Goal: Navigation & Orientation: Find specific page/section

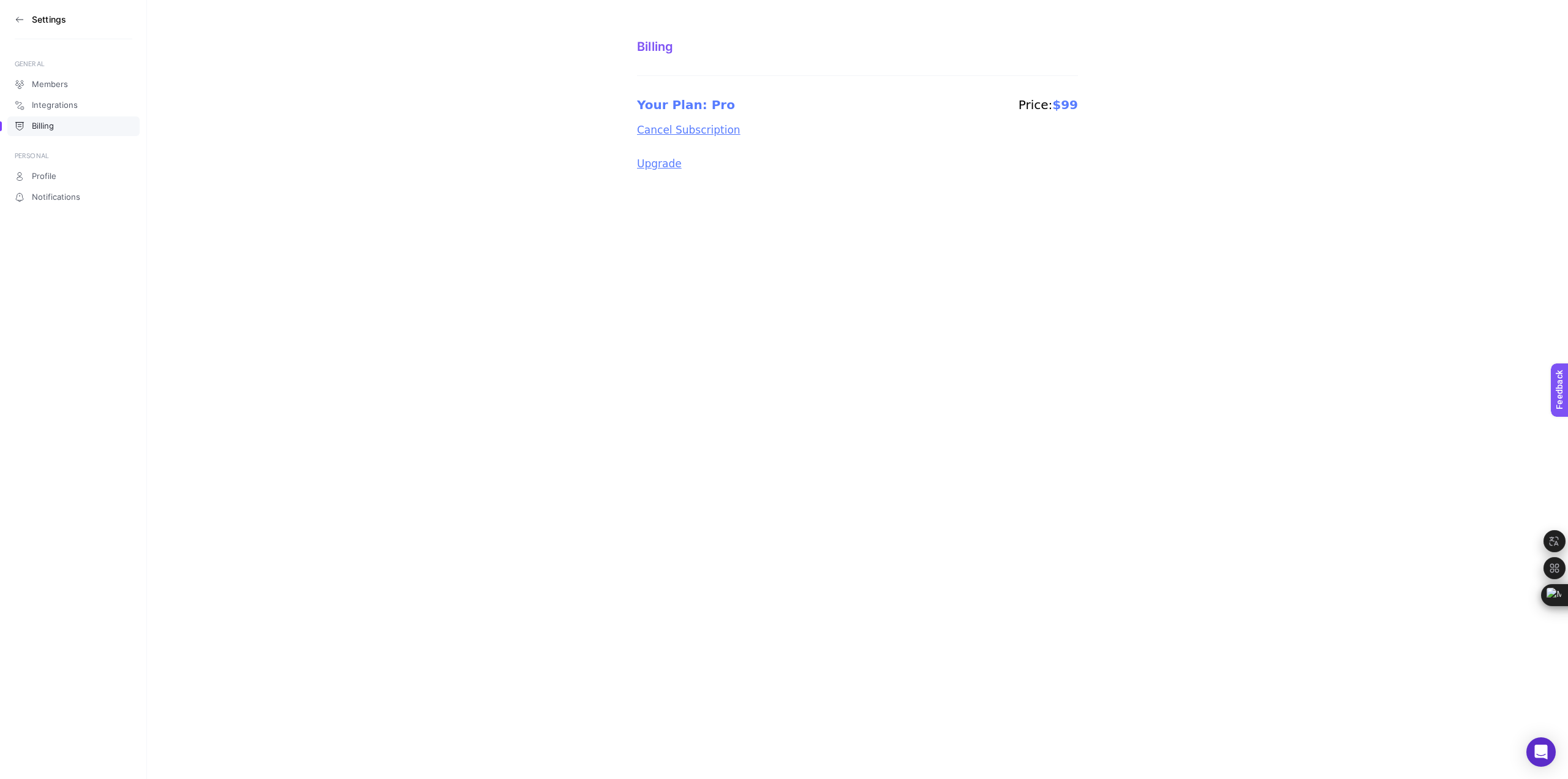
click at [20, 20] on icon at bounding box center [19, 20] width 7 height 0
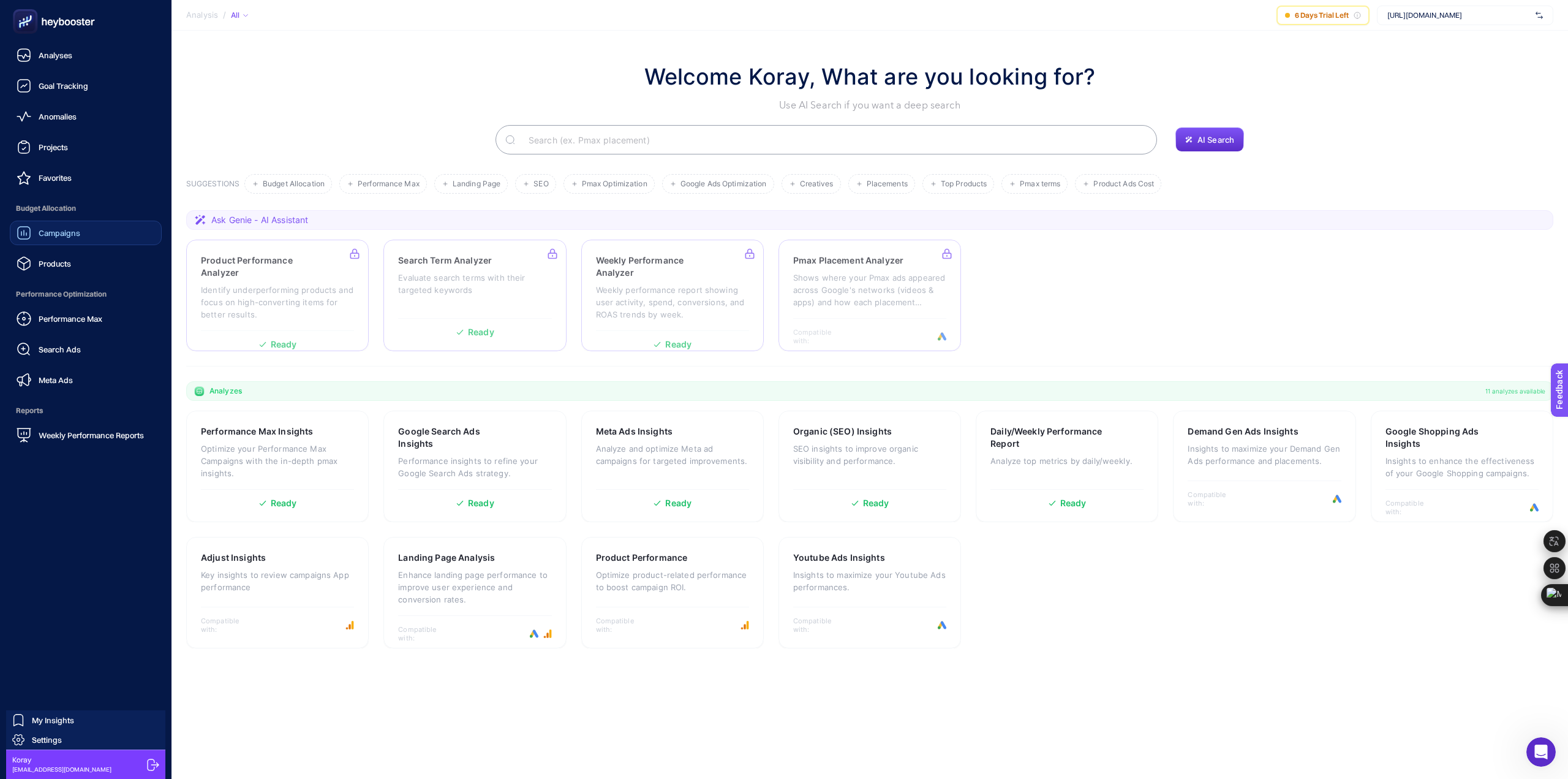
click at [62, 233] on span "Campaigns" at bounding box center [59, 233] width 41 height 10
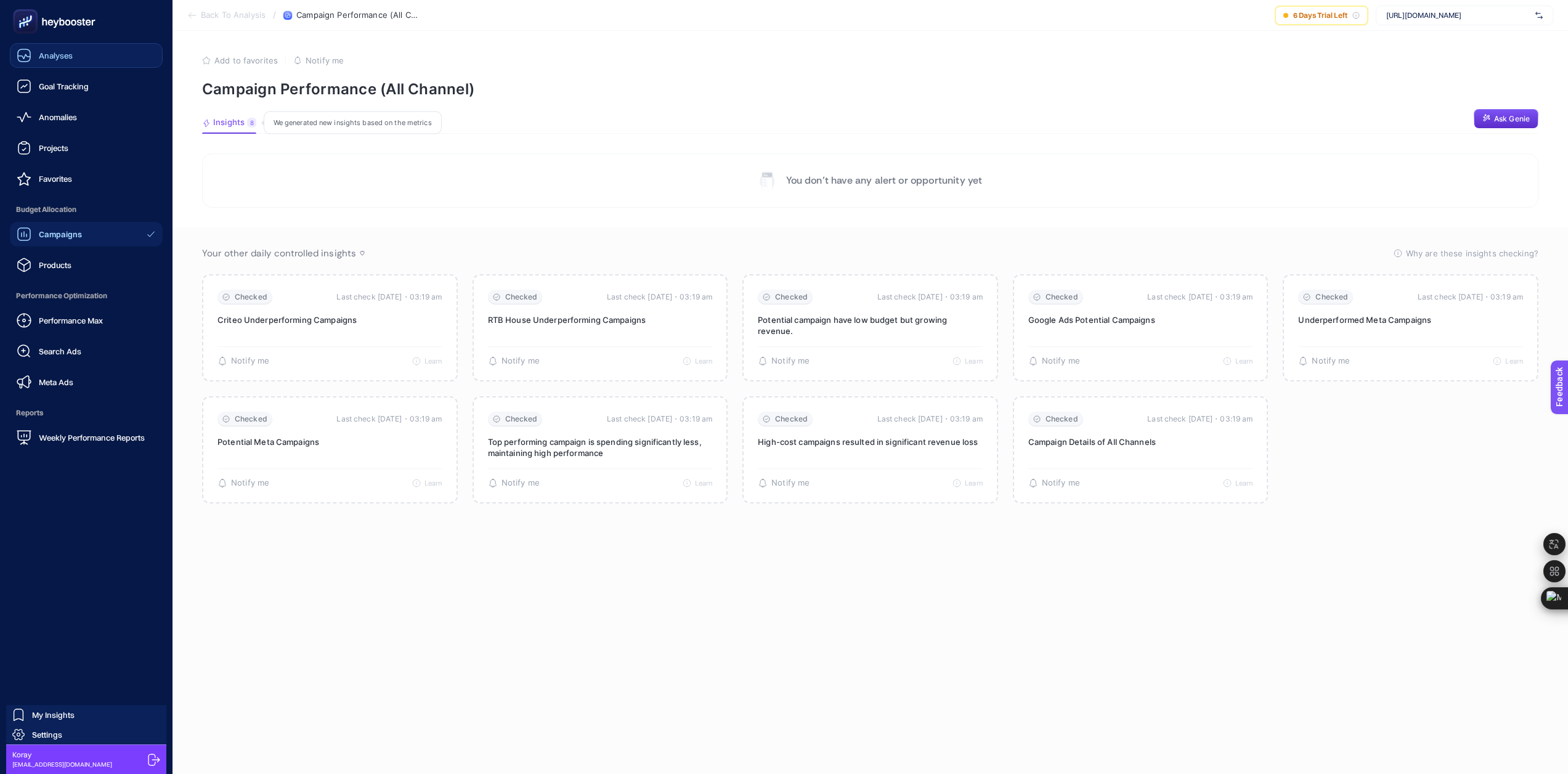
click at [47, 55] on span "Analyses" at bounding box center [55, 55] width 34 height 10
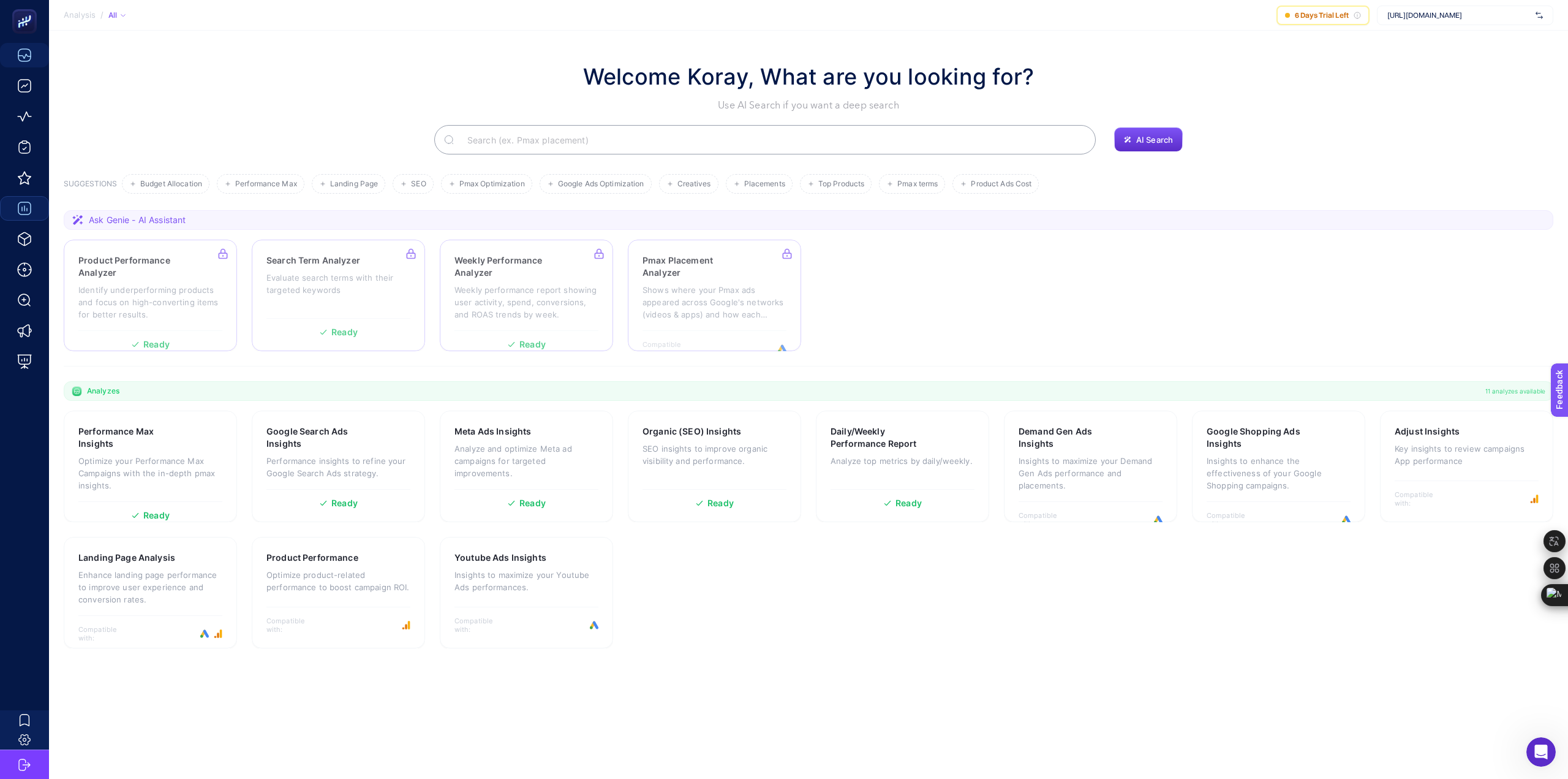
click at [1477, 20] on span "[URL][DOMAIN_NAME]" at bounding box center [1459, 15] width 143 height 10
